Goal: Information Seeking & Learning: Learn about a topic

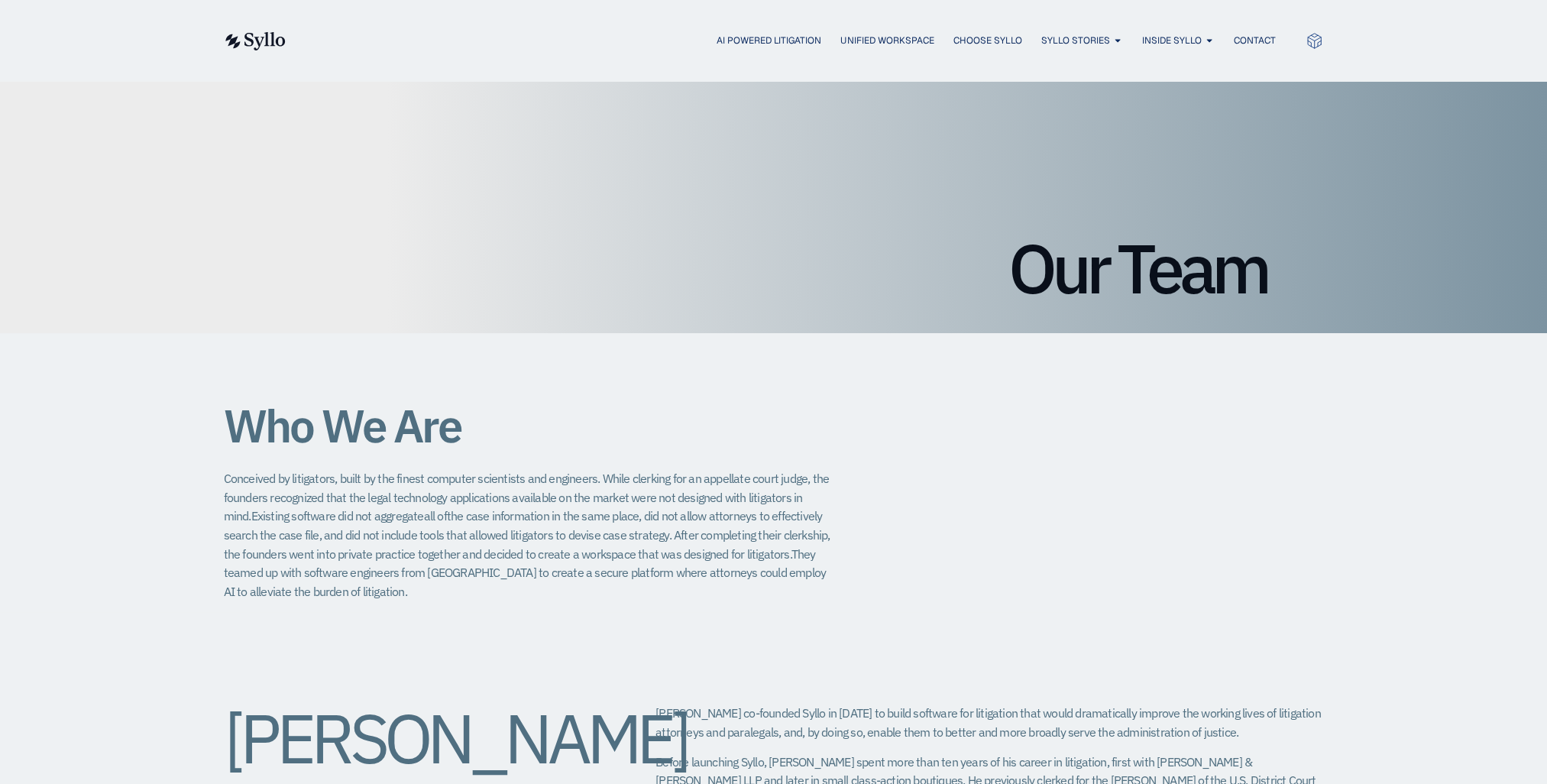
click at [247, 48] on img at bounding box center [254, 41] width 63 height 18
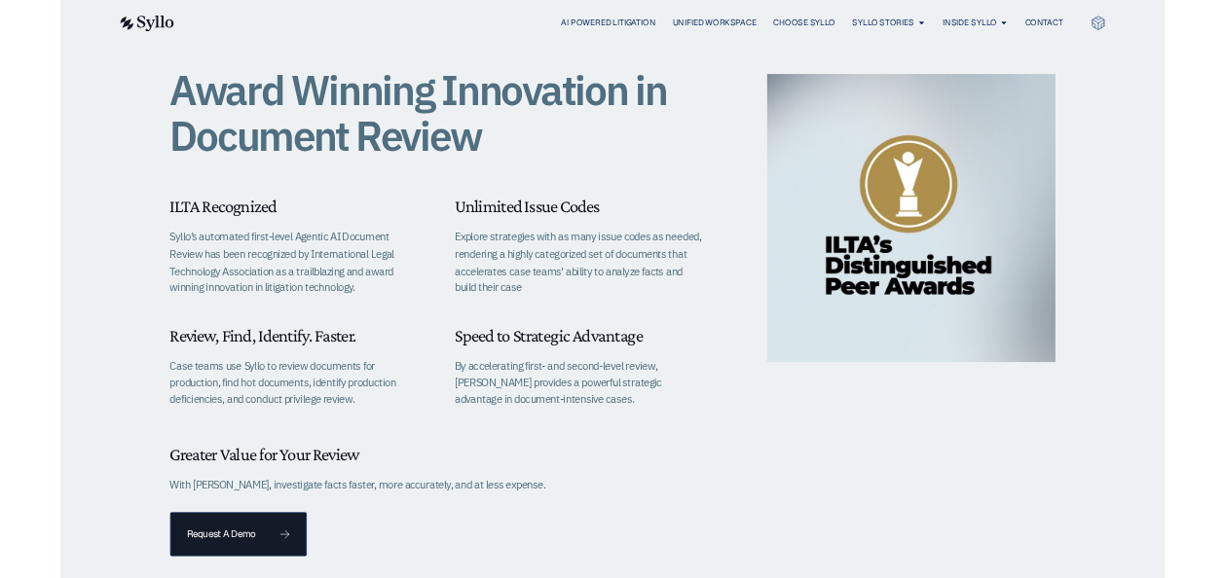
scroll to position [468, 0]
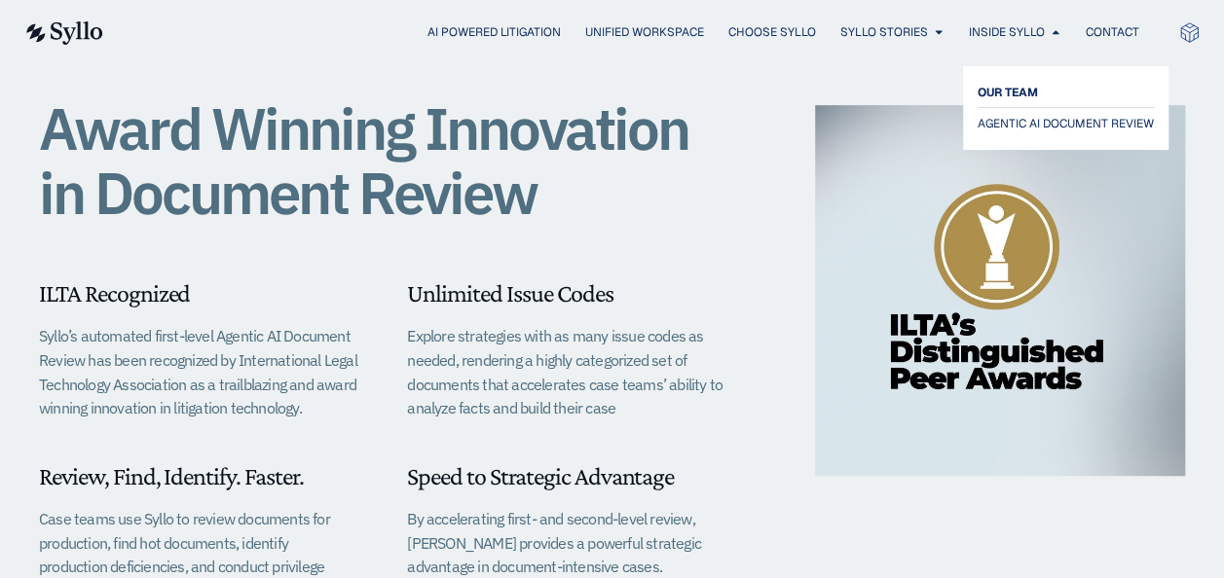
click at [1004, 91] on span "OUR TEAM" at bounding box center [1007, 92] width 60 height 23
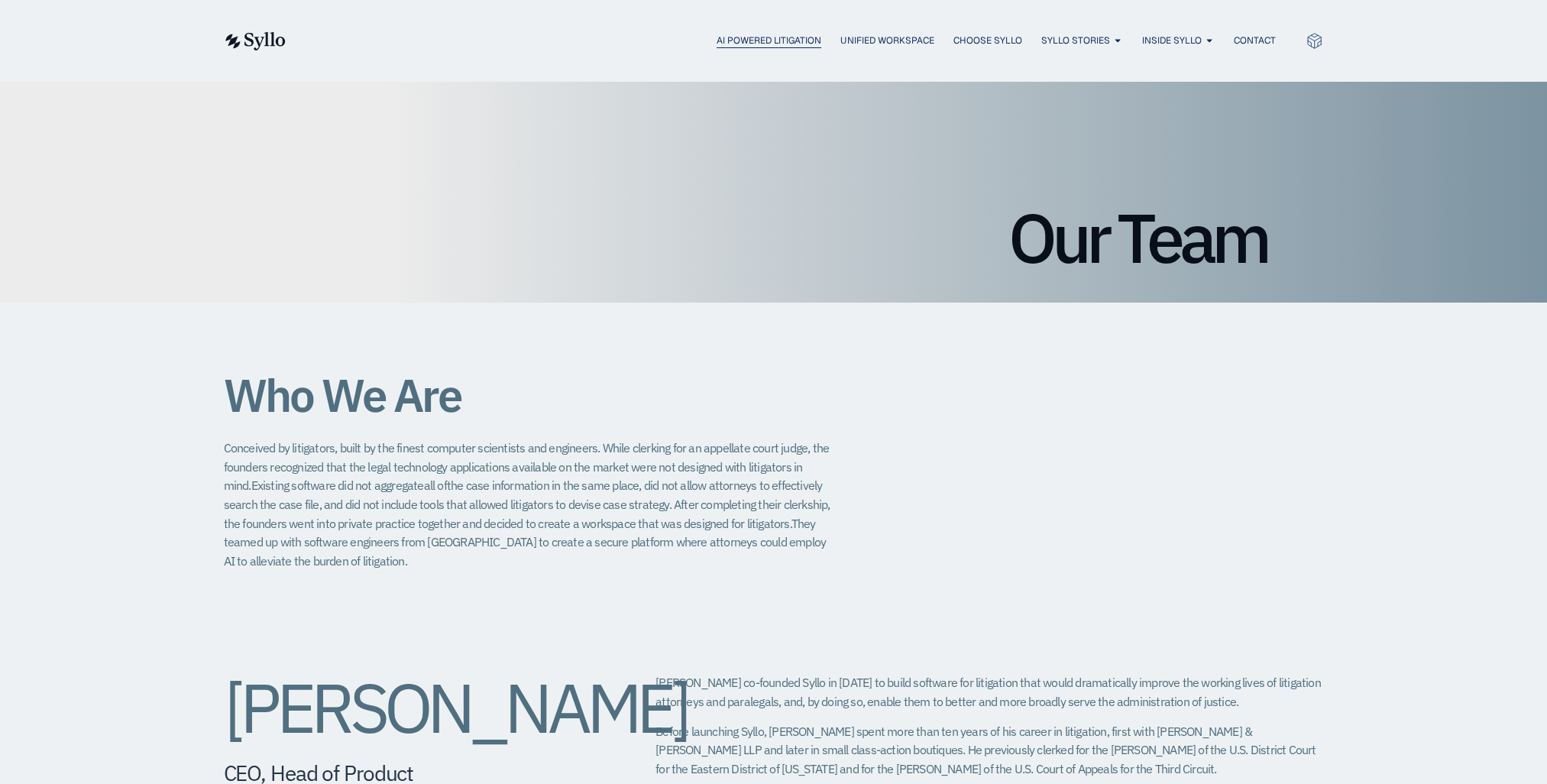
click at [749, 42] on span "AI Powered Litigation" at bounding box center [768, 41] width 104 height 14
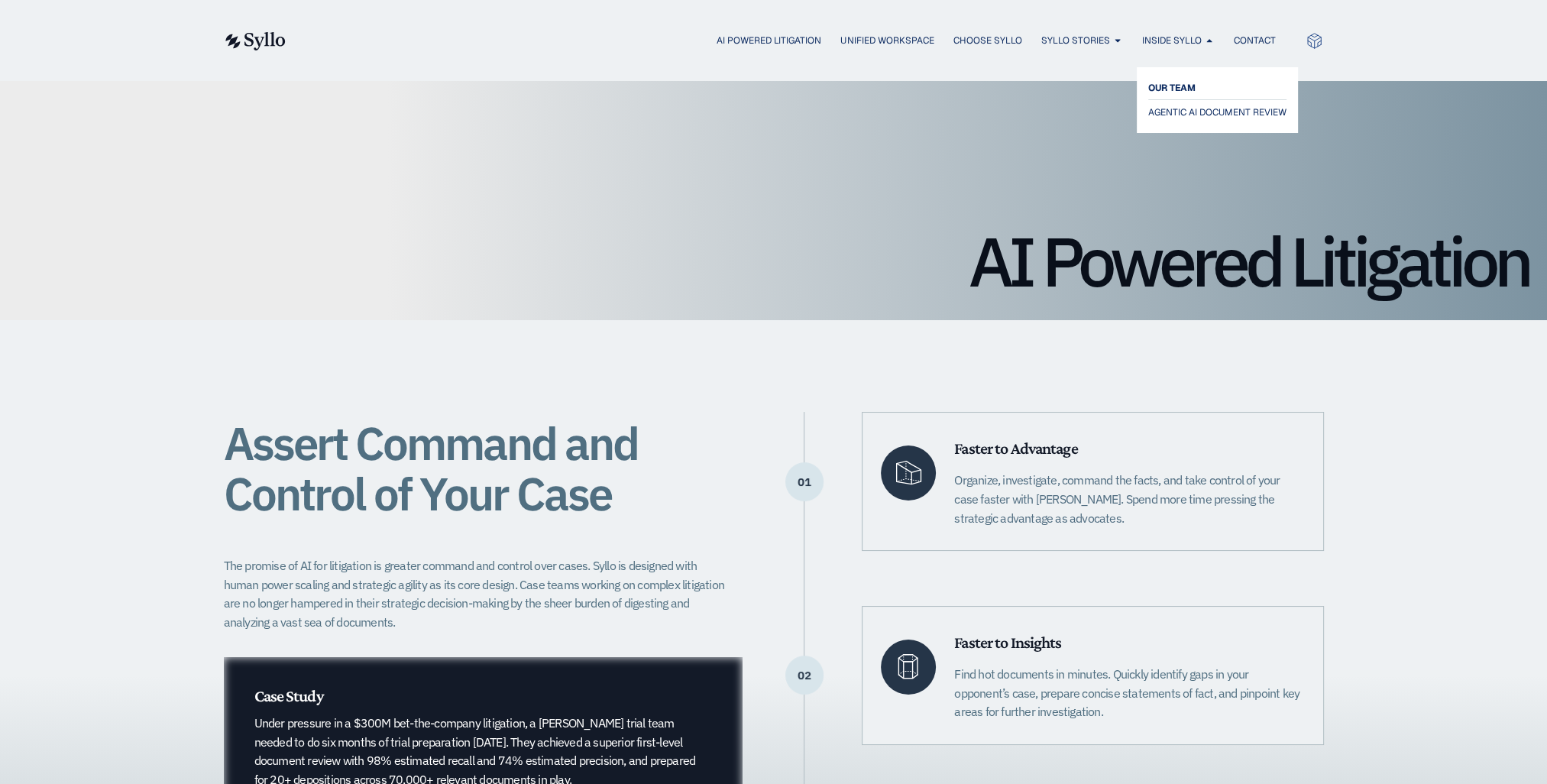
click at [1181, 80] on span "OUR TEAM" at bounding box center [1172, 87] width 47 height 18
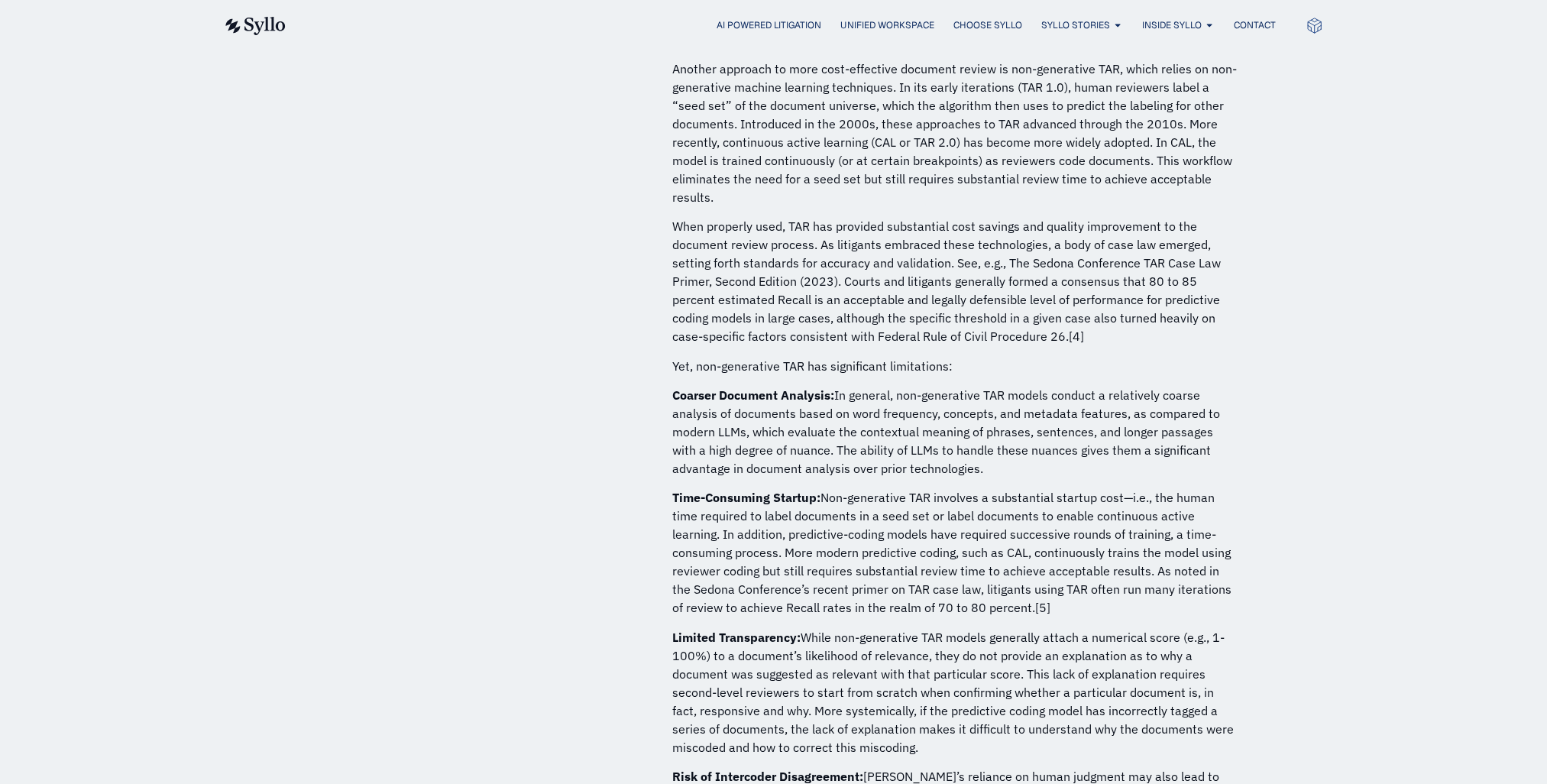
scroll to position [1451, 0]
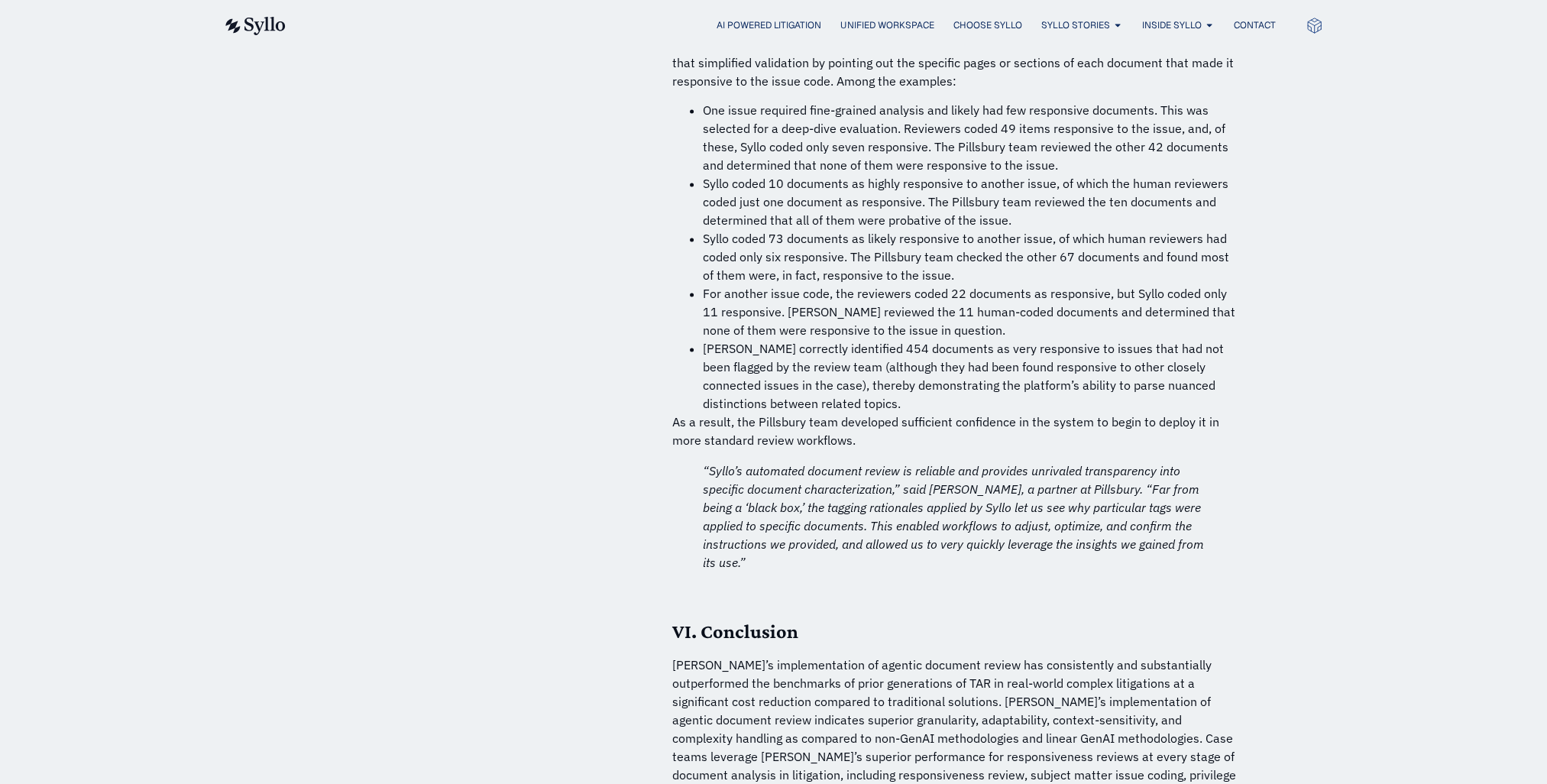
scroll to position [10393, 0]
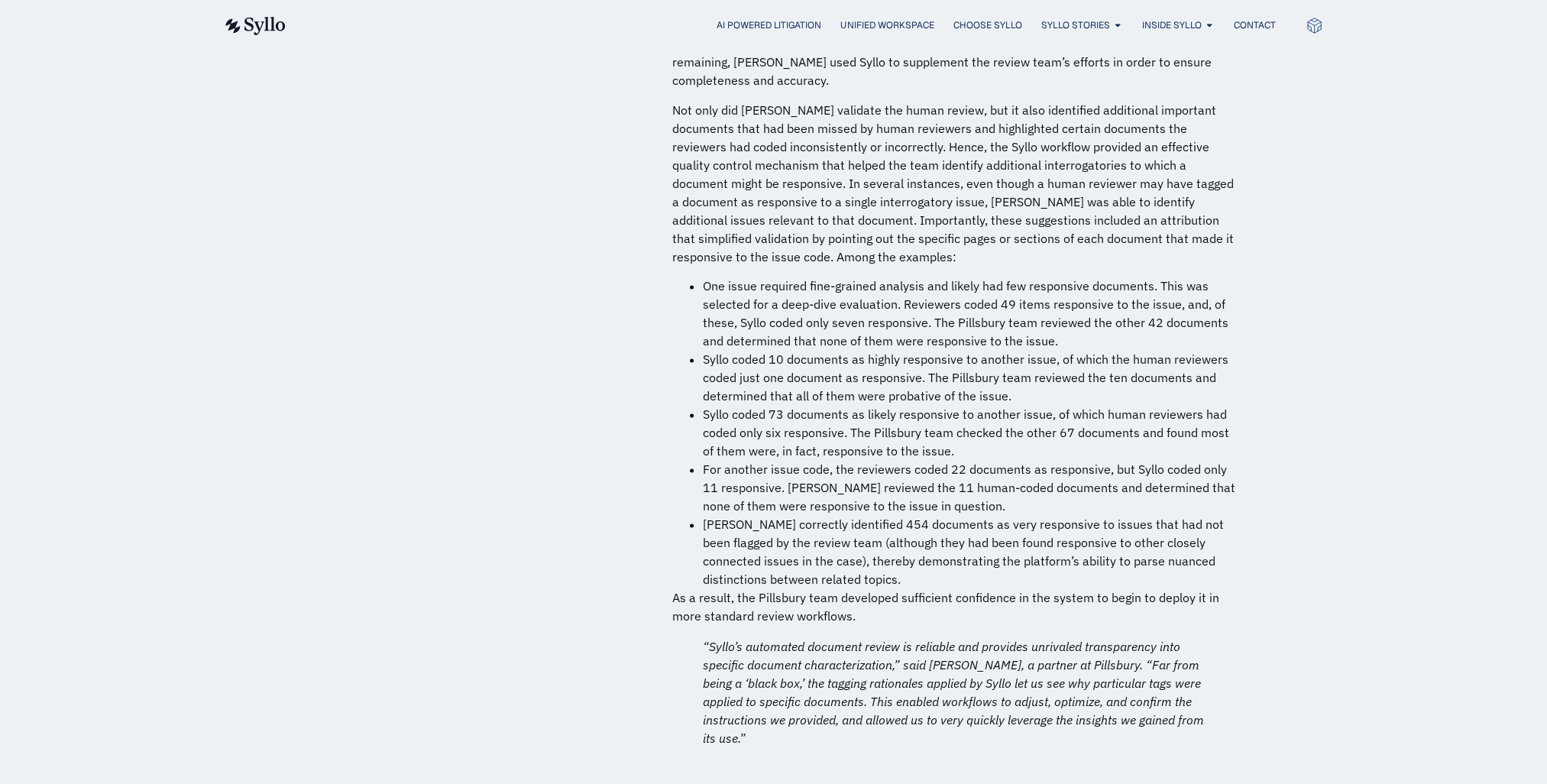
drag, startPoint x: 816, startPoint y: 615, endPoint x: 856, endPoint y: 615, distance: 40.0
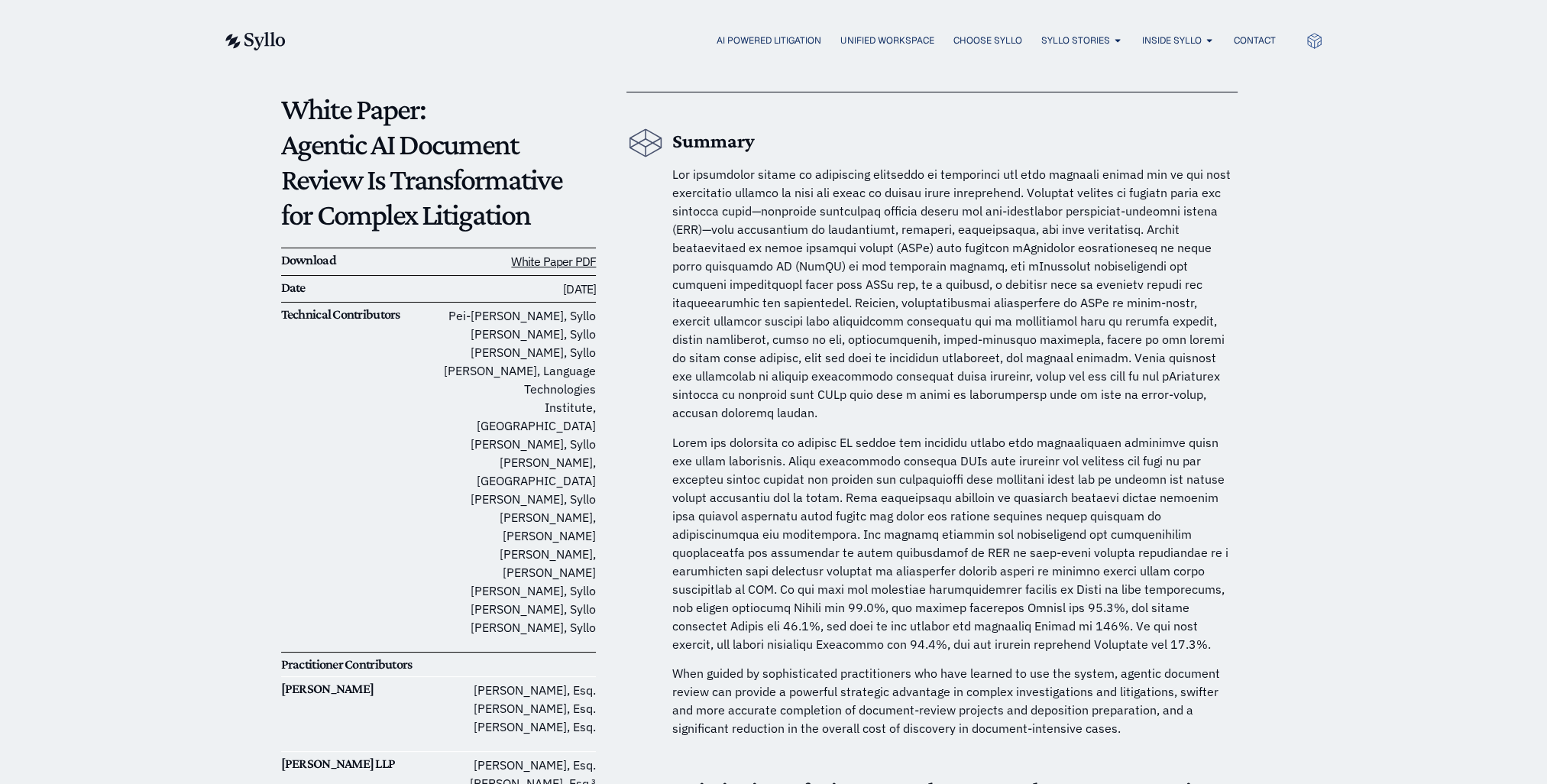
scroll to position [0, 0]
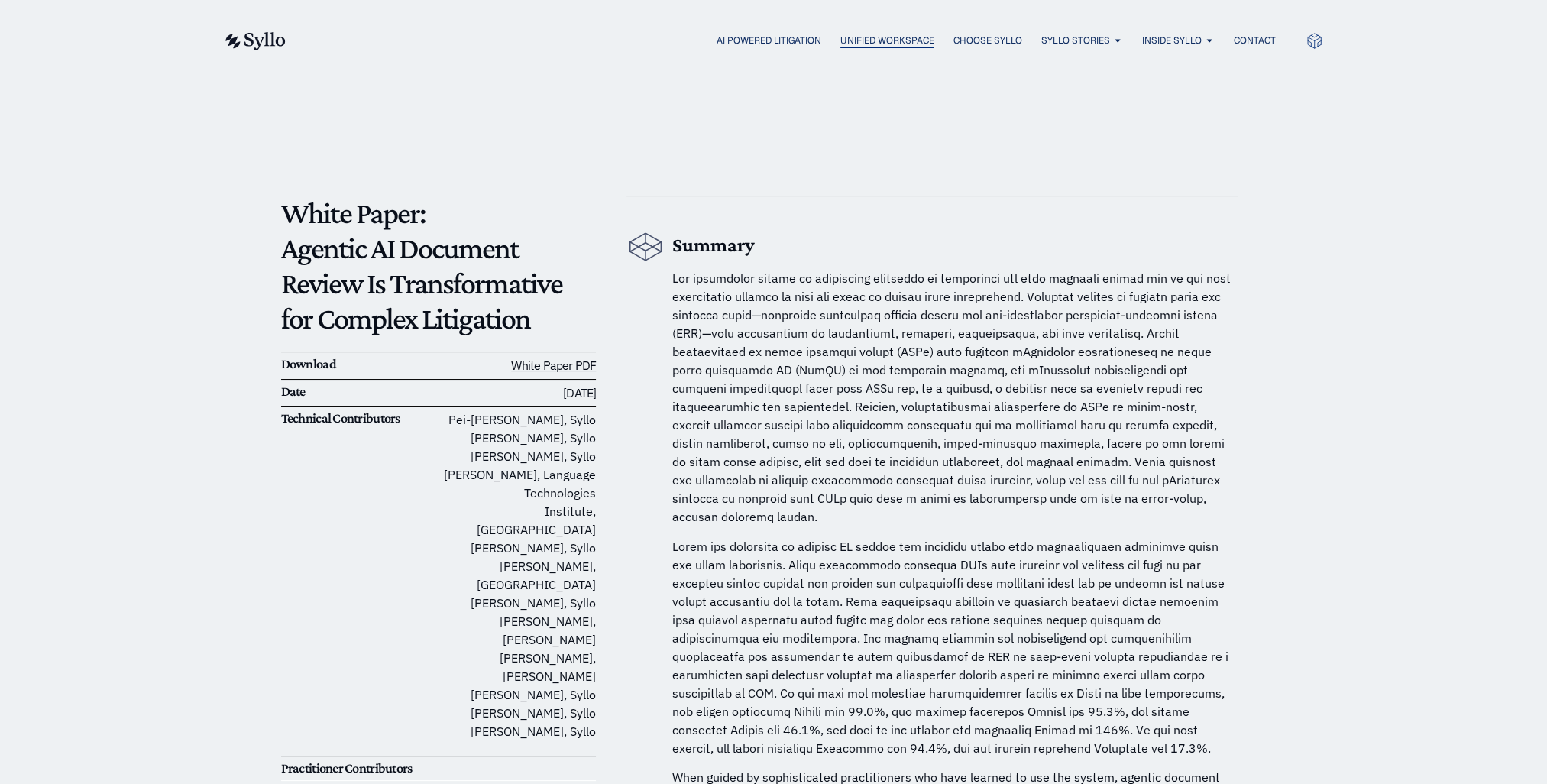
click at [841, 35] on span "Unified Workspace" at bounding box center [887, 41] width 93 height 14
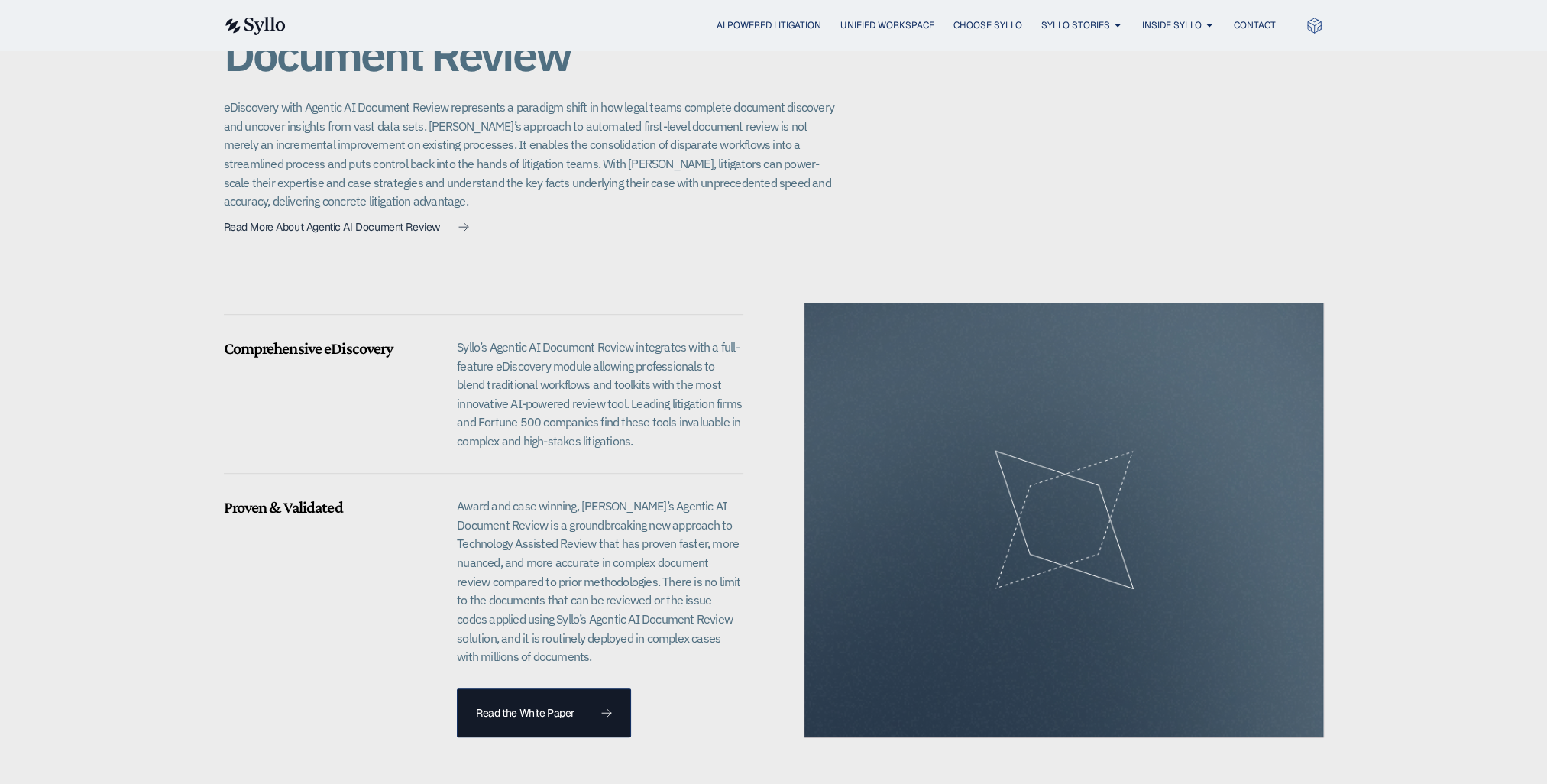
scroll to position [1070, 0]
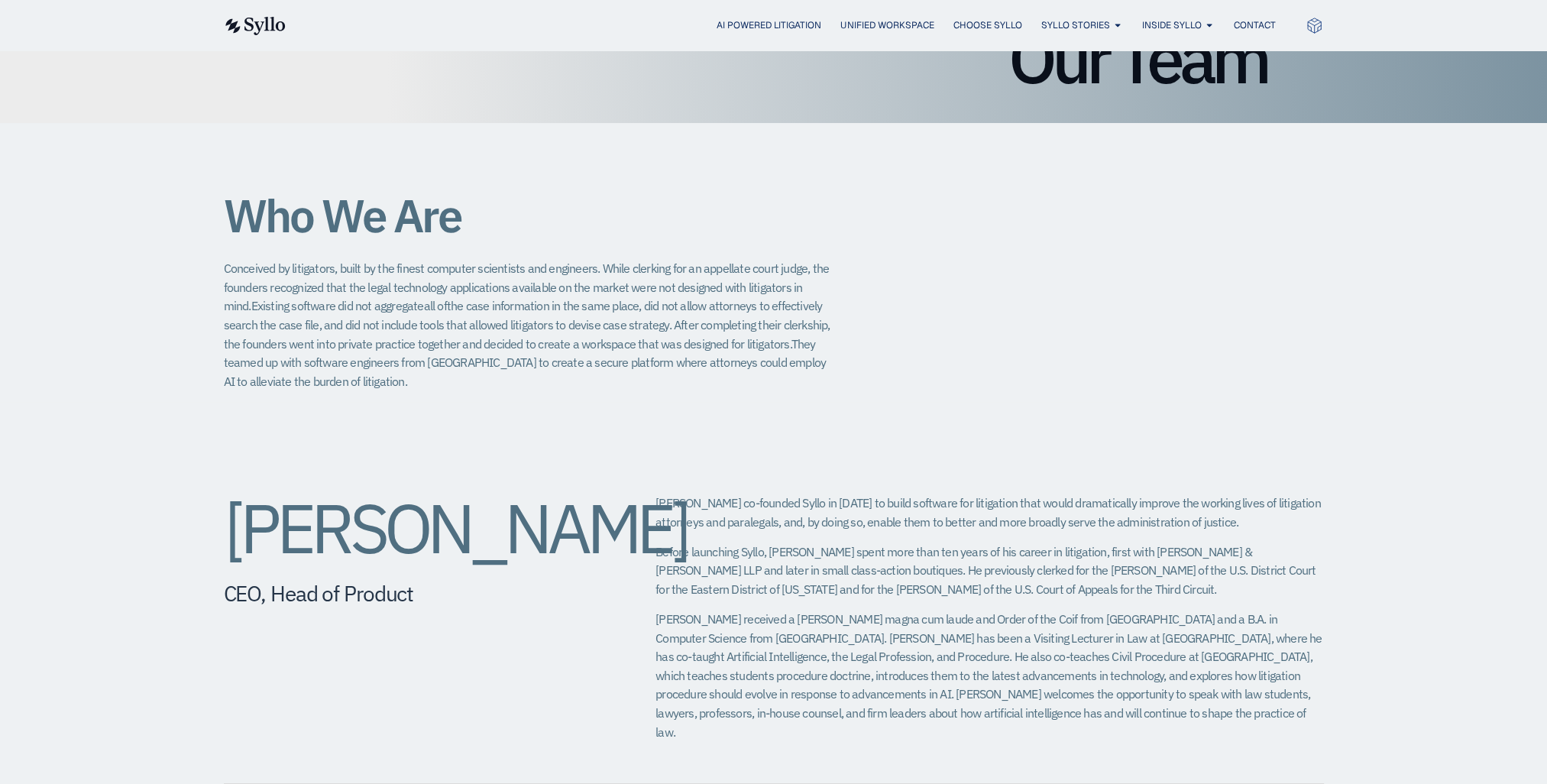
scroll to position [458, 0]
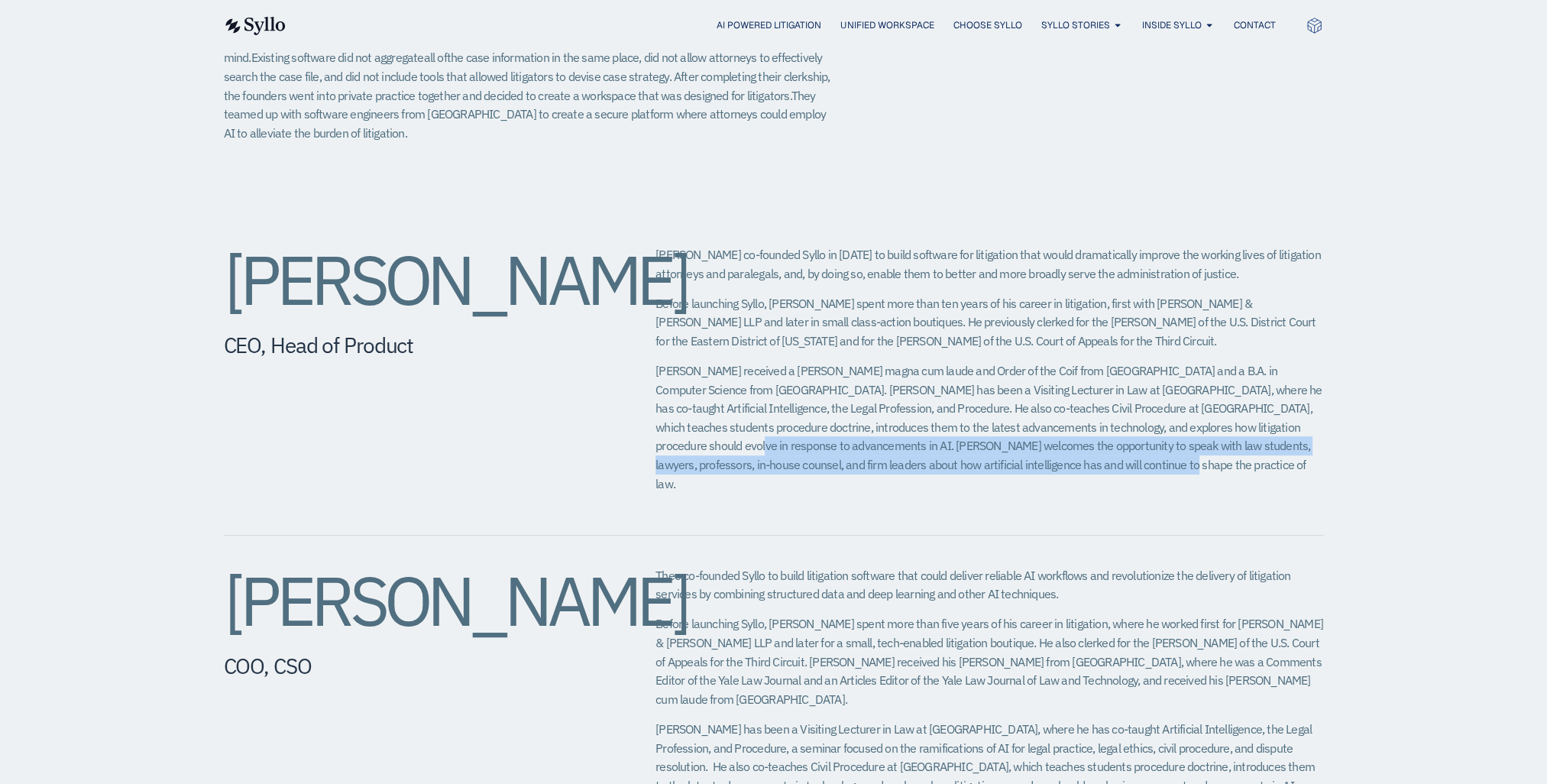
drag, startPoint x: 1060, startPoint y: 460, endPoint x: 639, endPoint y: 436, distance: 421.7
click at [639, 436] on div "Jeffrey Chivers CEO, Head of Product Jeff co-founded Syllo in 2019 to build sof…" at bounding box center [774, 375] width 1100 height 321
